Goal: Task Accomplishment & Management: Use online tool/utility

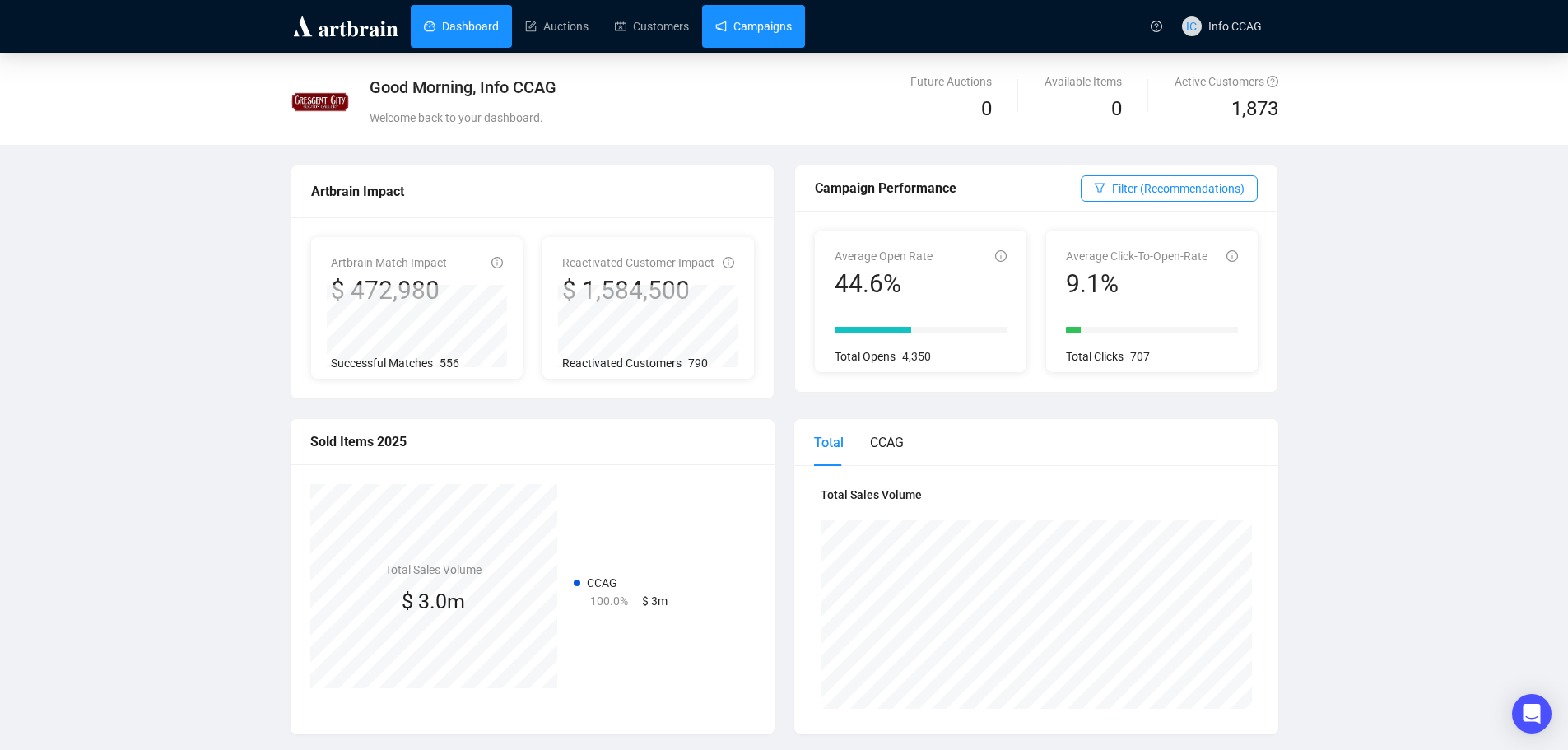
click at [751, 15] on link "Campaigns" at bounding box center [753, 27] width 76 height 43
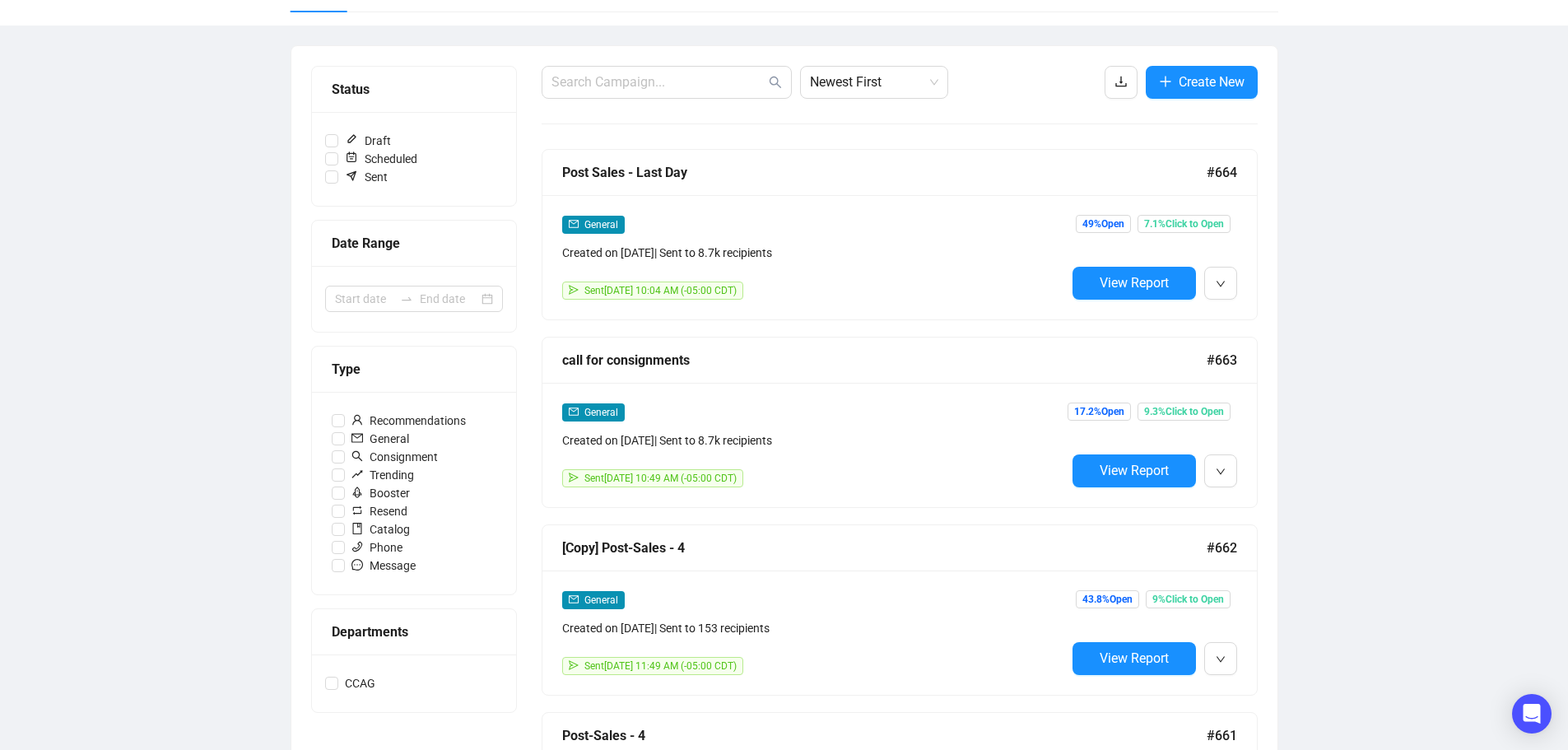
scroll to position [165, 0]
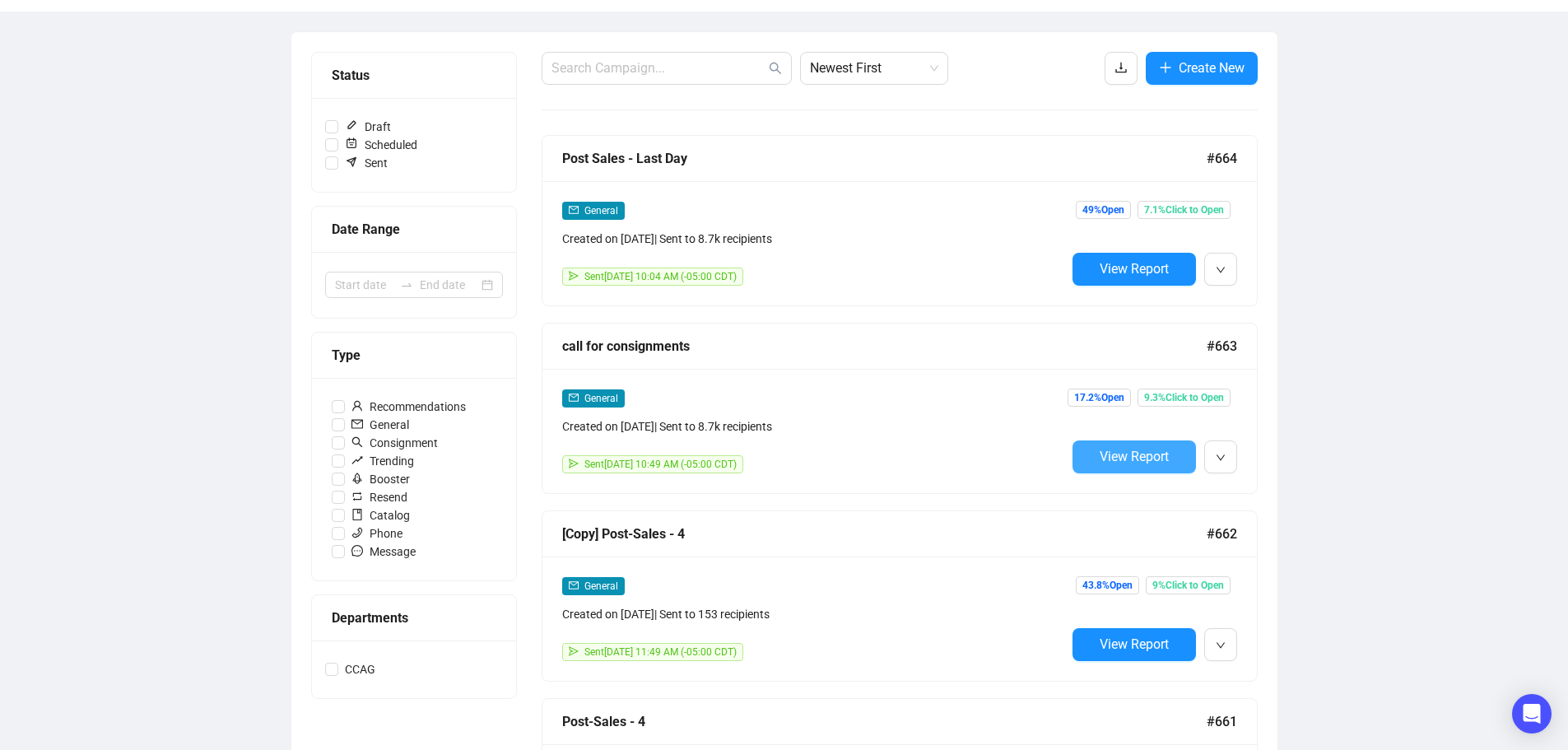
click at [1115, 460] on span "View Report" at bounding box center [1134, 456] width 69 height 15
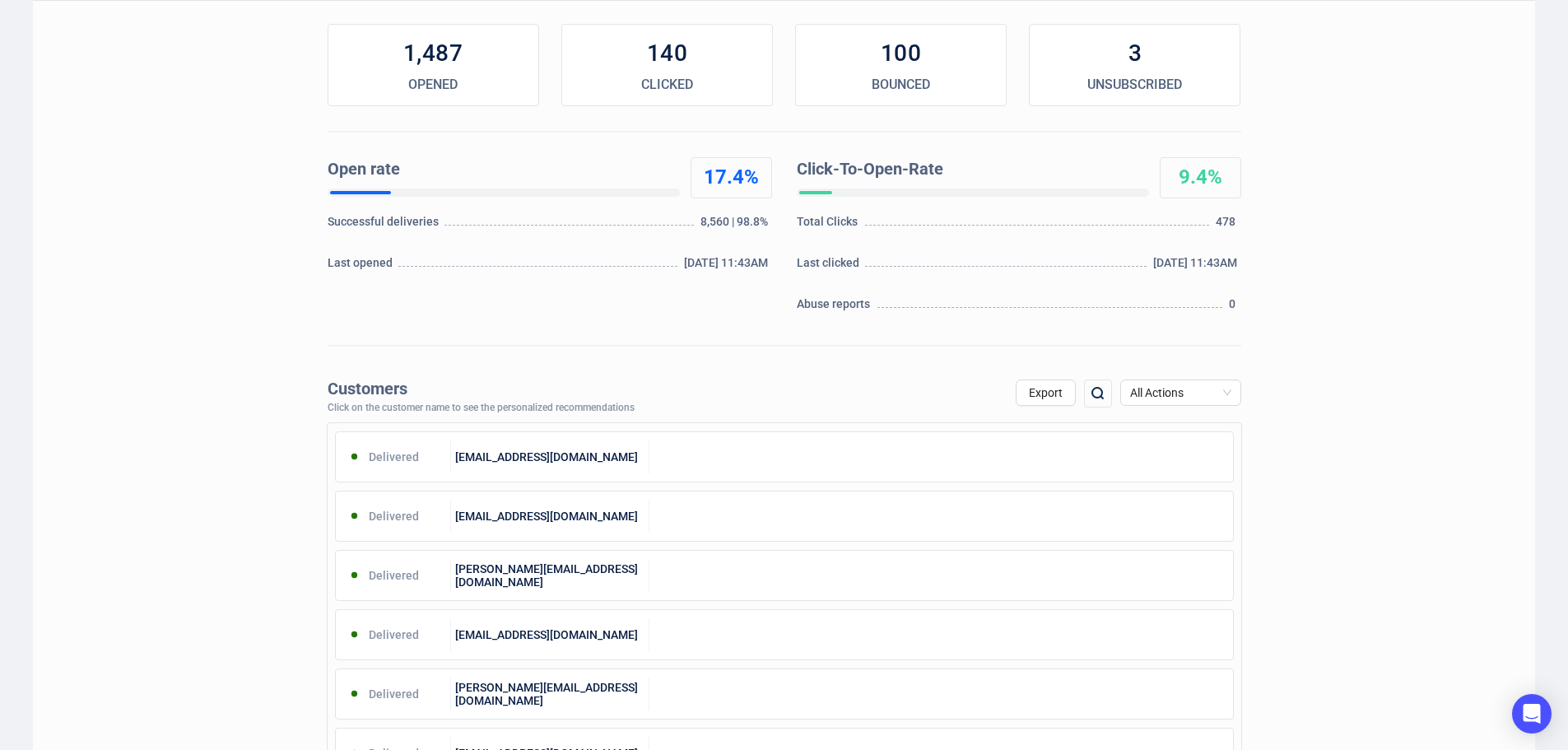
scroll to position [247, 0]
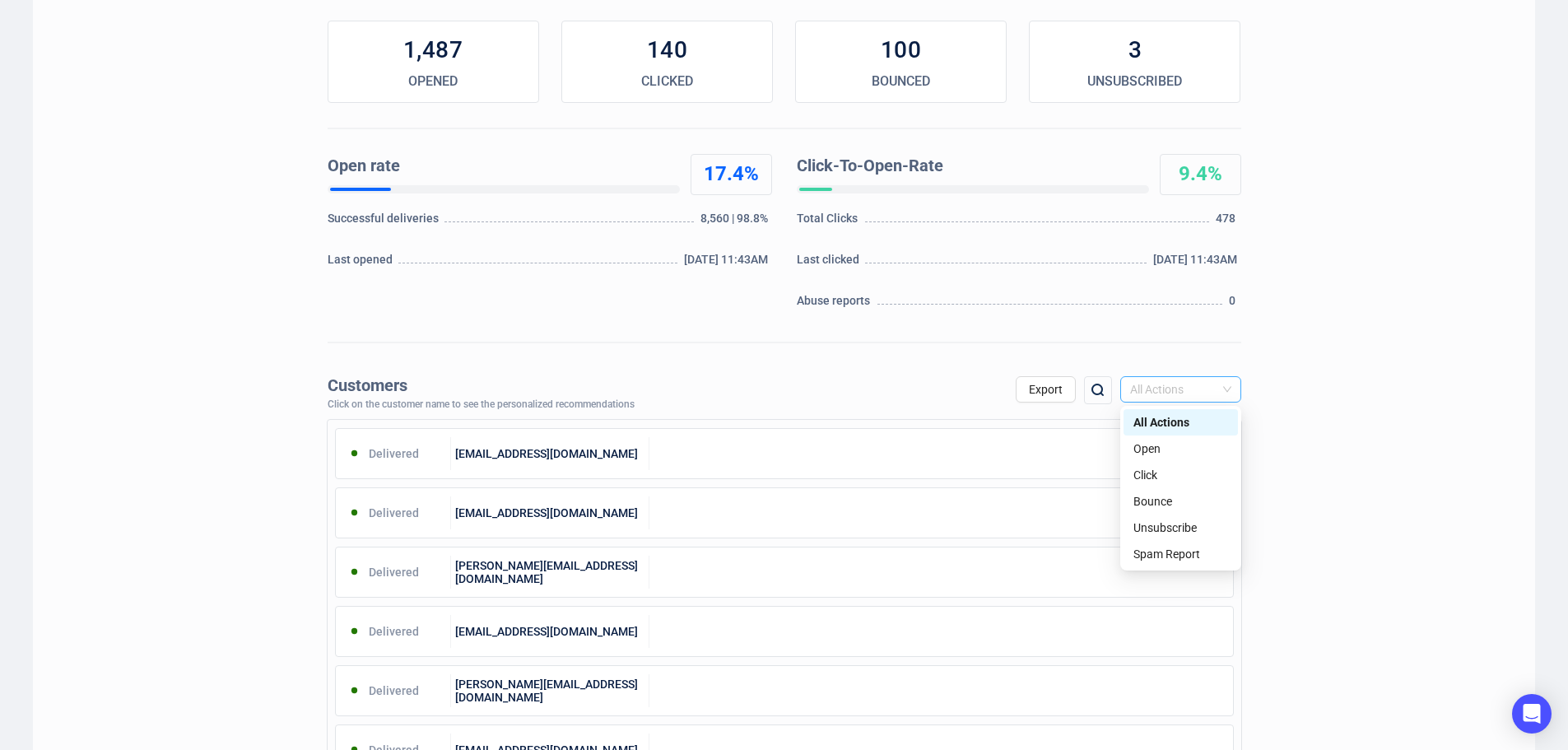
click at [1162, 391] on span "All Actions" at bounding box center [1181, 389] width 101 height 25
click at [1160, 532] on div "Unsubscribe" at bounding box center [1181, 527] width 95 height 18
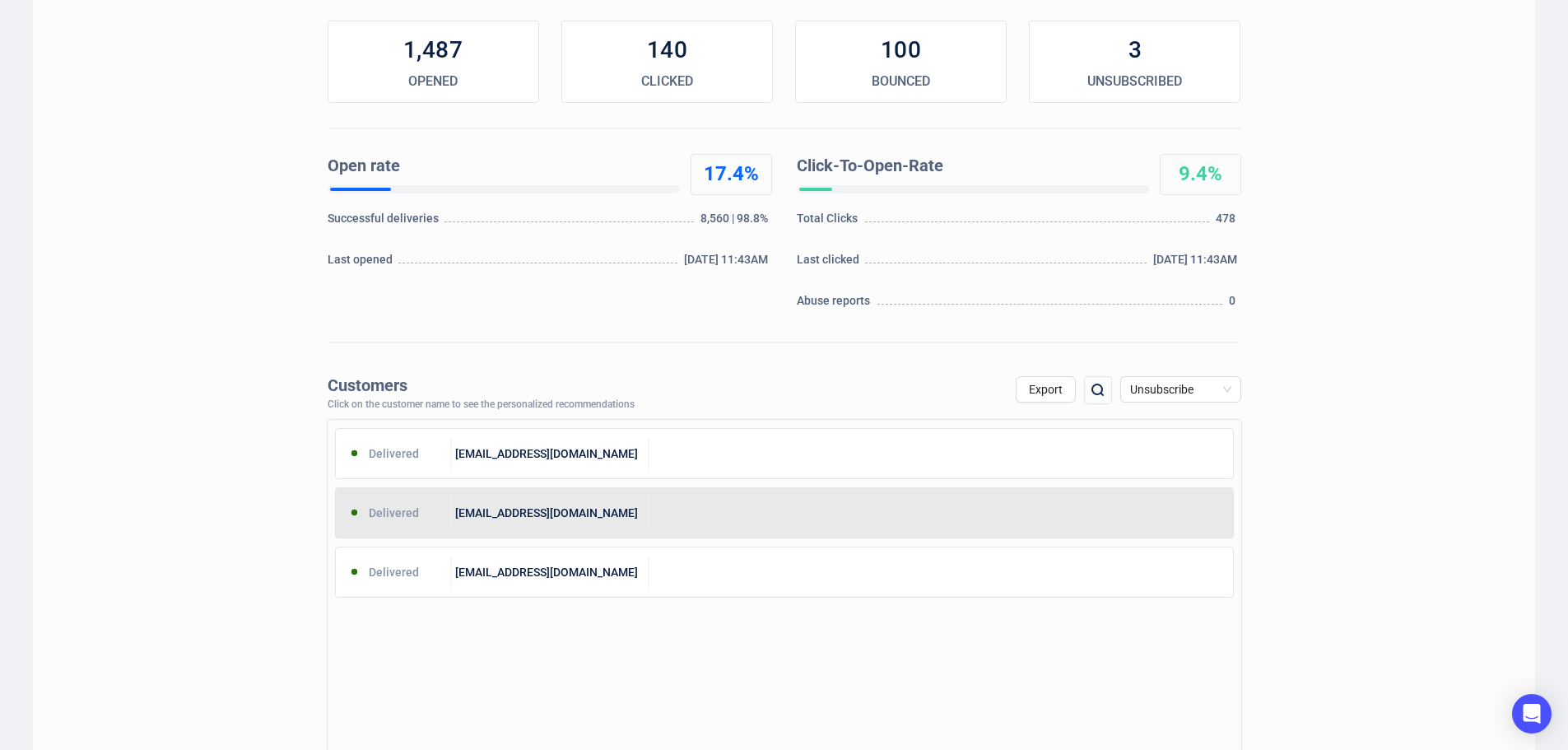
click at [778, 521] on div at bounding box center [941, 513] width 583 height 33
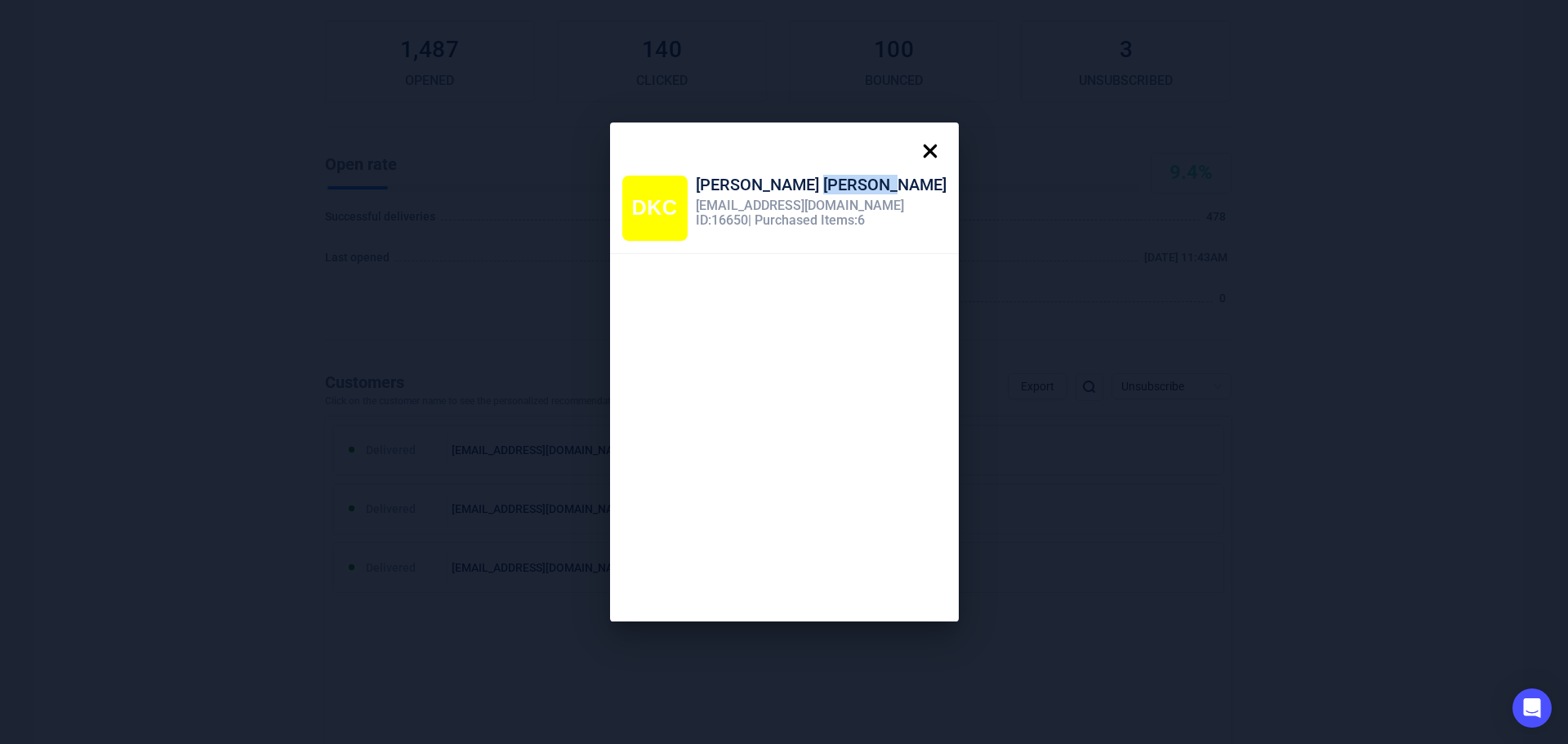
drag, startPoint x: 882, startPoint y: 185, endPoint x: 813, endPoint y: 185, distance: 69.0
click at [813, 185] on div "[PERSON_NAME]" at bounding box center [821, 187] width 251 height 23
copy div "[PERSON_NAME]"
click at [914, 141] on icon at bounding box center [930, 151] width 32 height 32
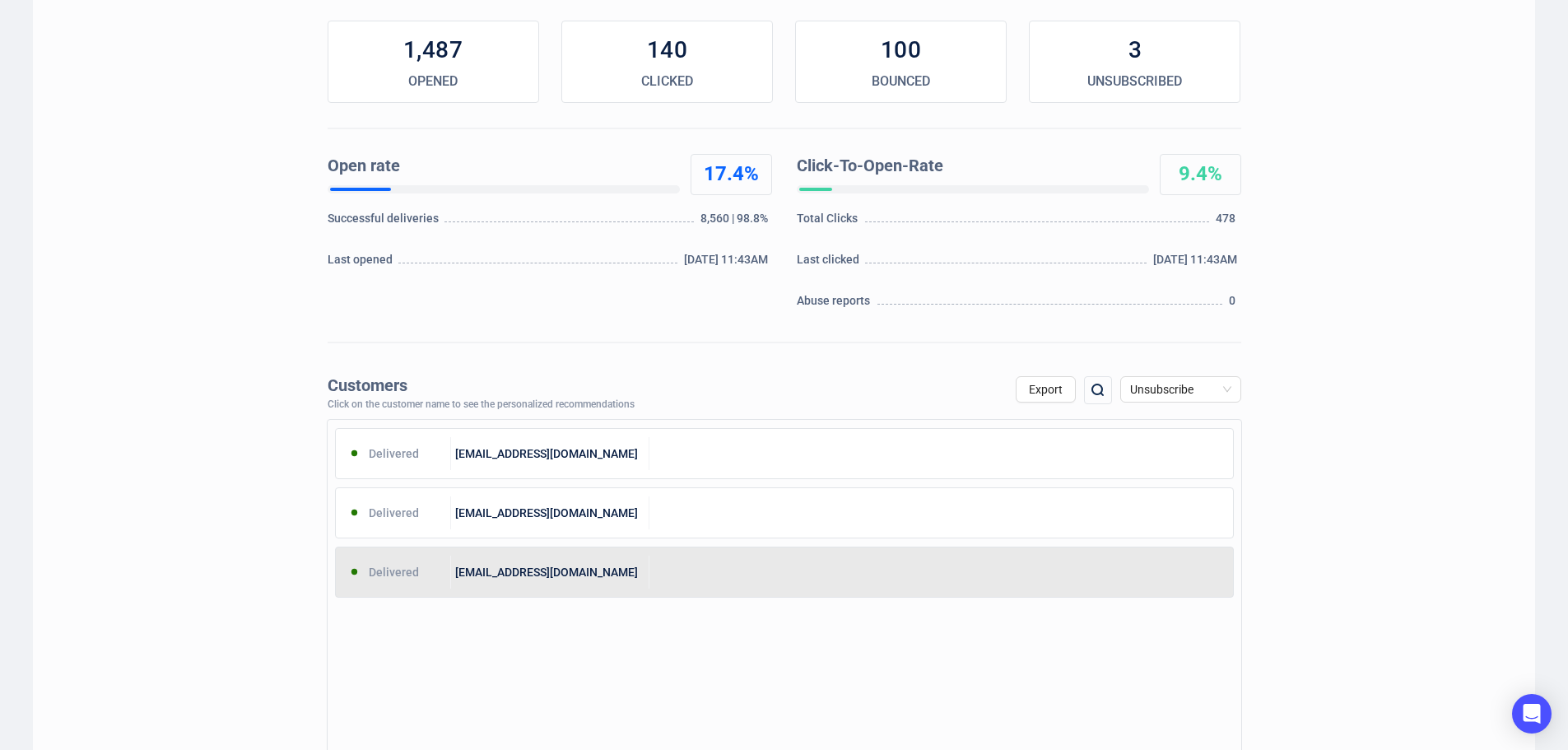
click at [592, 588] on div "Delivered [EMAIL_ADDRESS][DOMAIN_NAME]" at bounding box center [784, 571] width 899 height 51
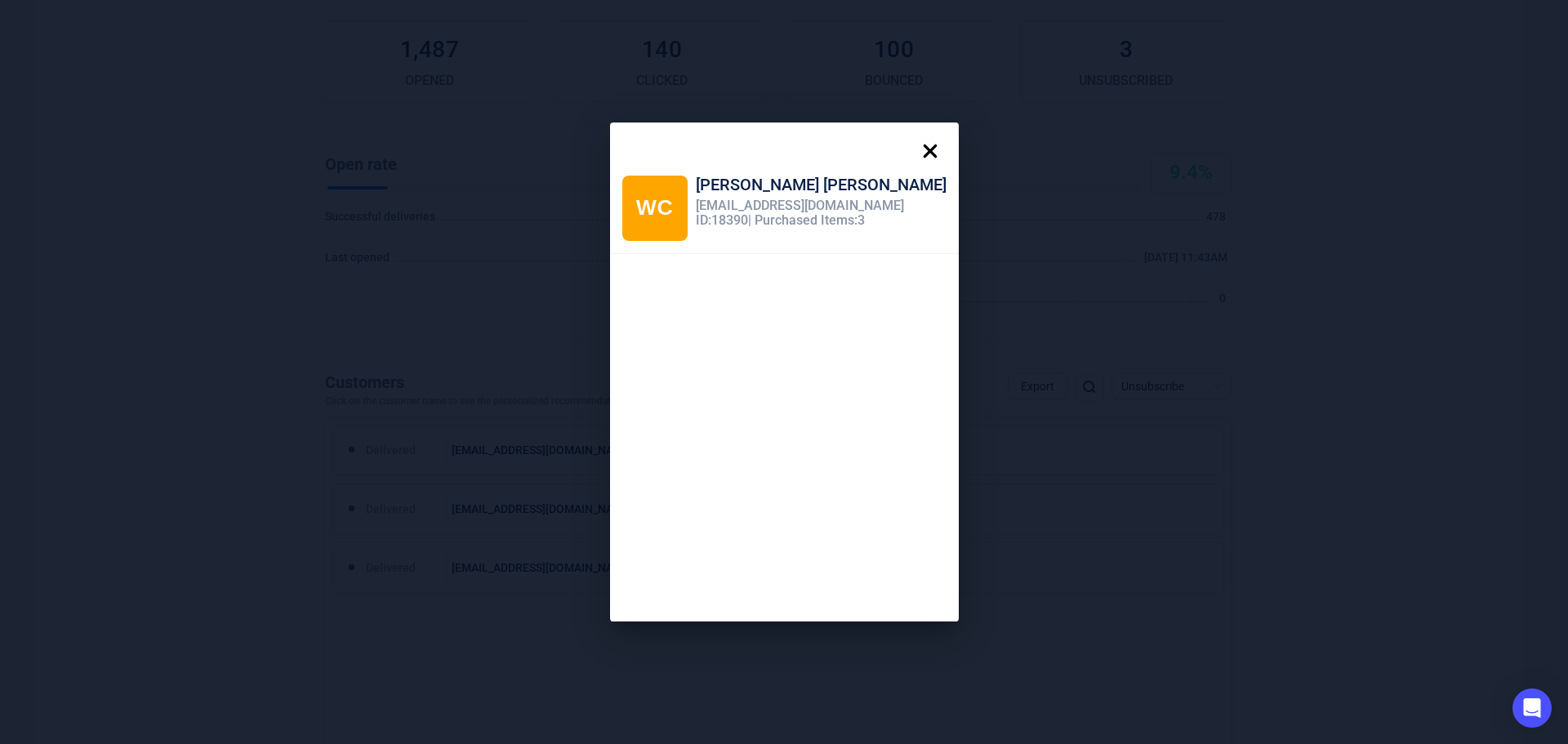
click at [923, 153] on icon at bounding box center [930, 152] width 14 height 14
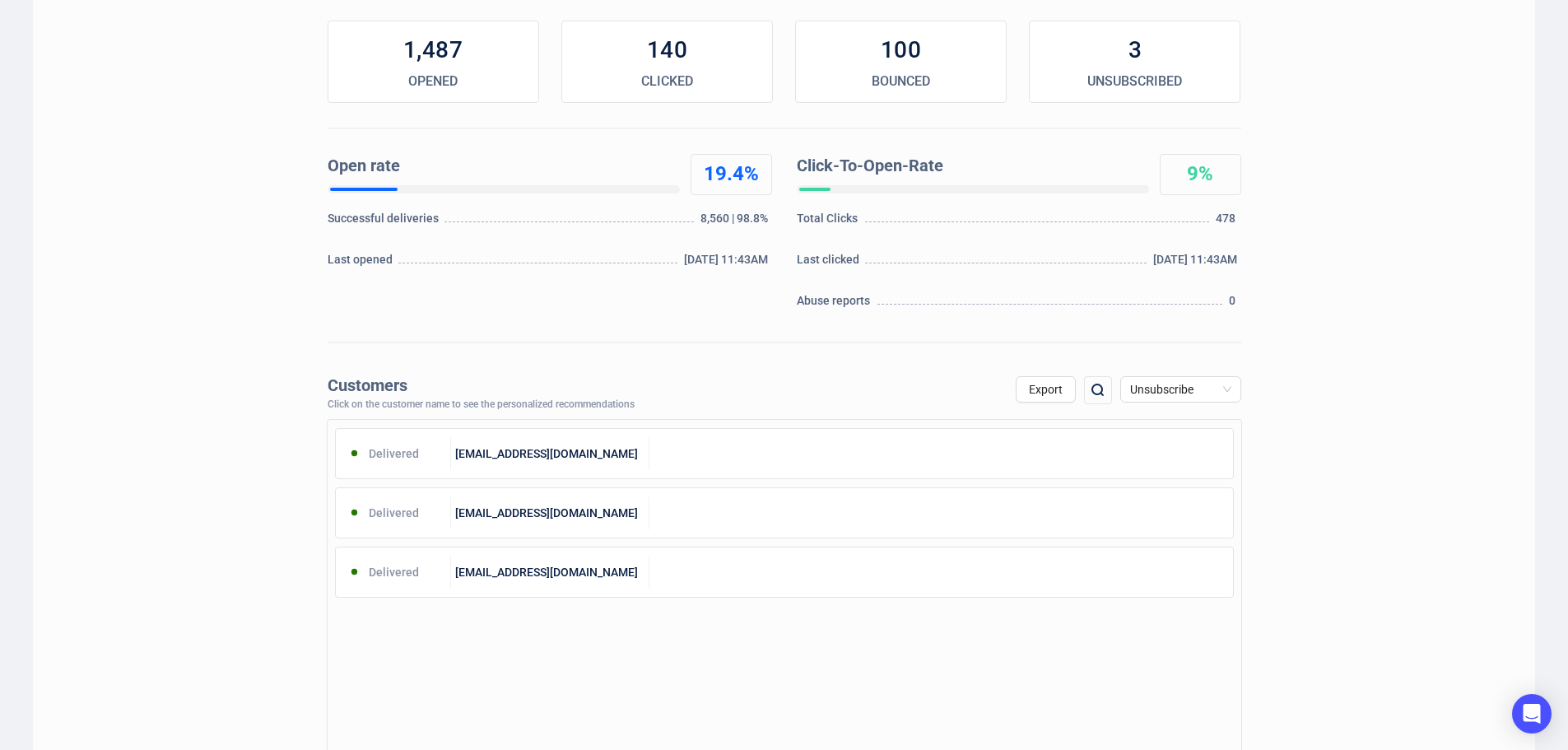
scroll to position [0, 0]
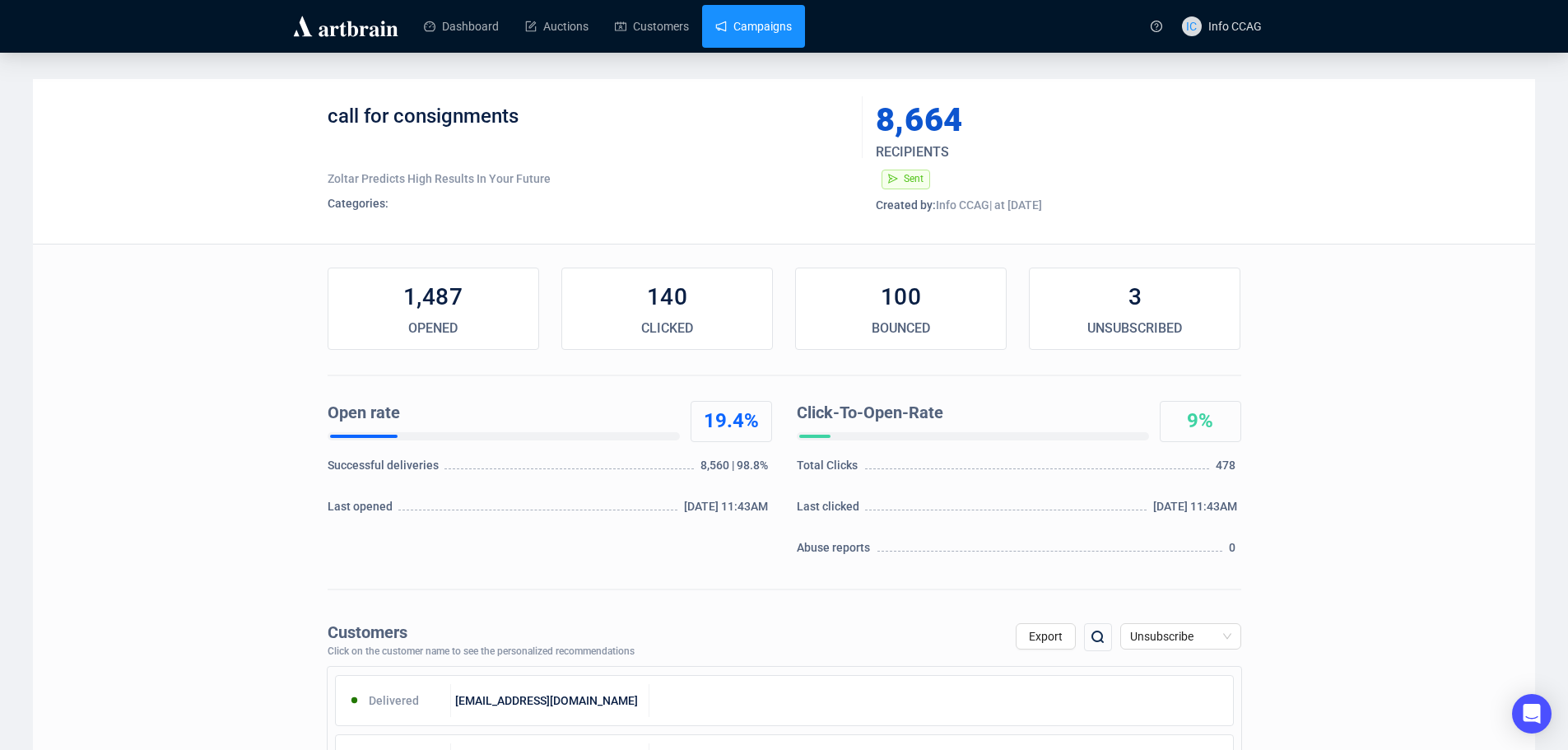
click at [756, 29] on link "Campaigns" at bounding box center [753, 27] width 76 height 43
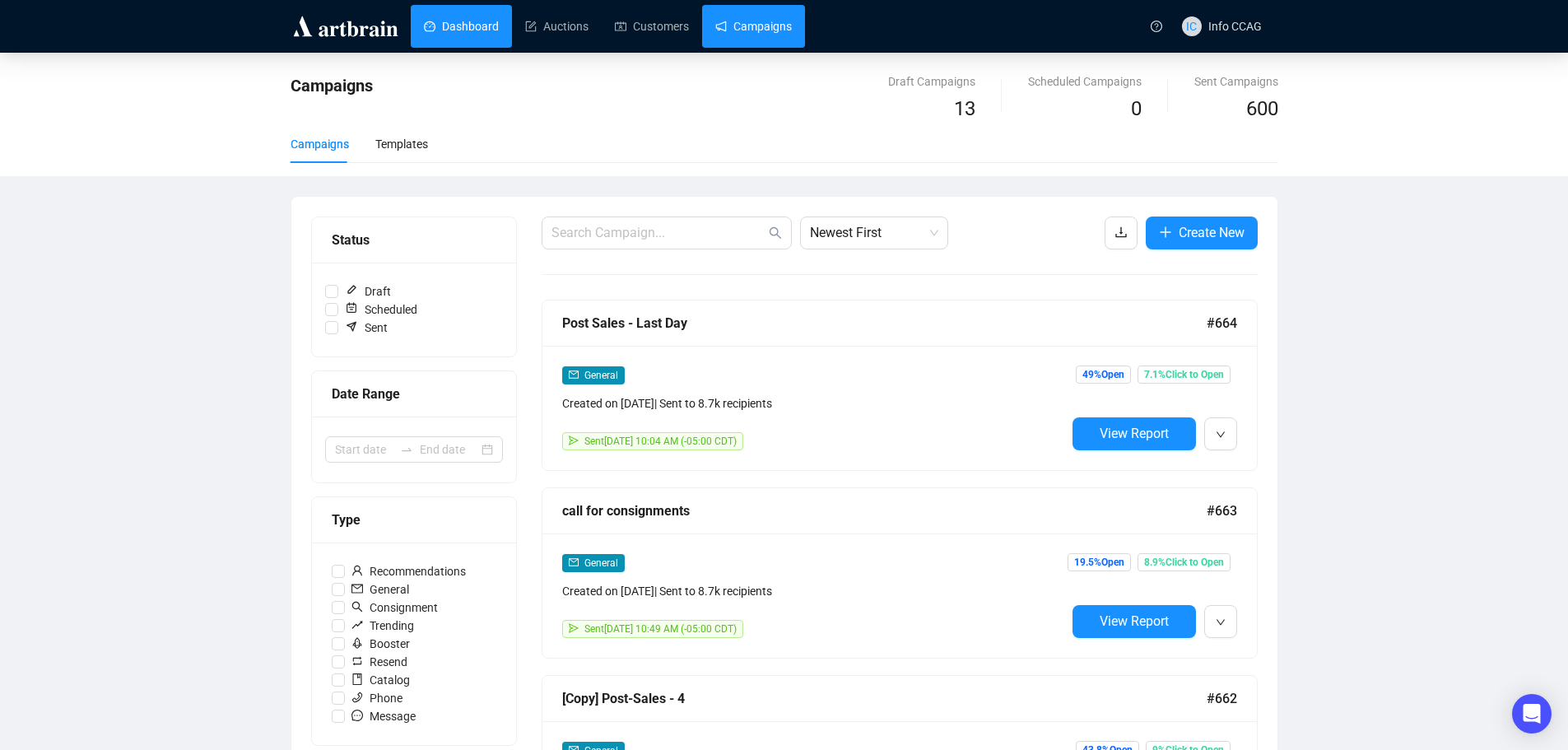
click at [444, 29] on link "Dashboard" at bounding box center [461, 27] width 75 height 43
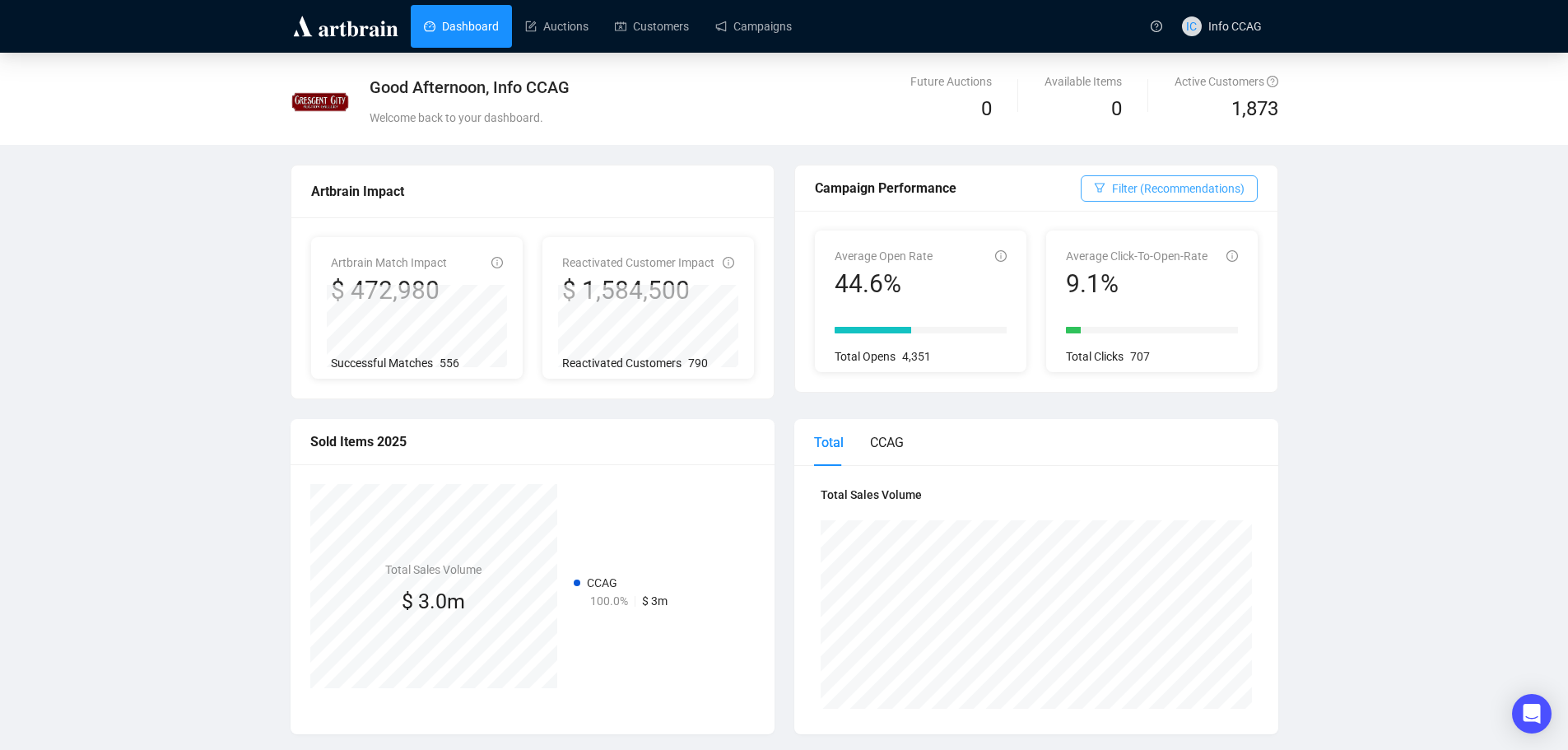
click at [1224, 192] on span "Filter (Recommendations)" at bounding box center [1178, 188] width 132 height 18
click at [1126, 273] on span "General" at bounding box center [1132, 273] width 52 height 18
click at [1106, 273] on input "General" at bounding box center [1098, 273] width 13 height 13
radio input "true"
